Goal: Information Seeking & Learning: Compare options

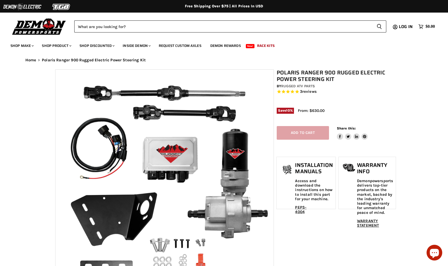
select select "******"
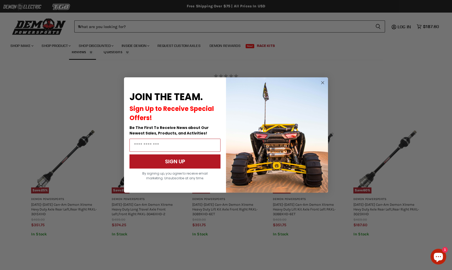
scroll to position [594, 0]
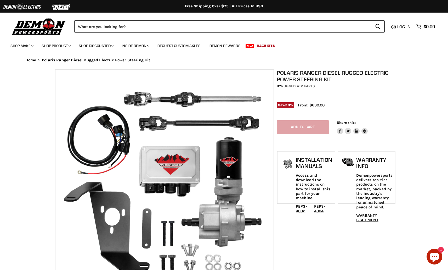
select select "******"
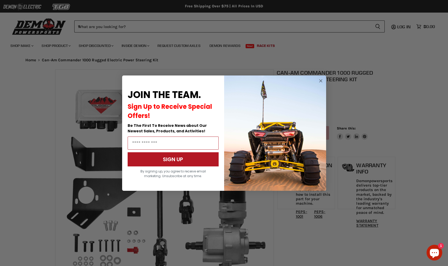
select select "******"
